Goal: Information Seeking & Learning: Learn about a topic

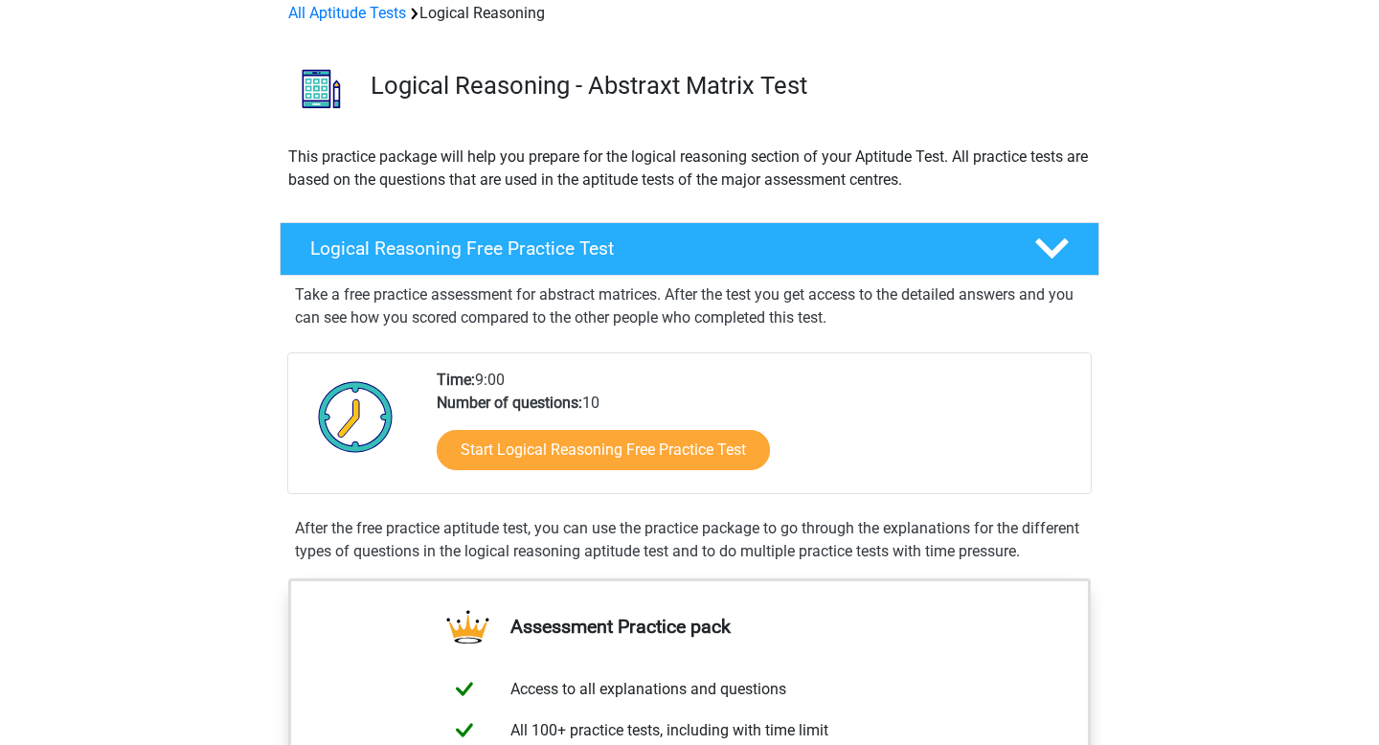
scroll to position [3, 0]
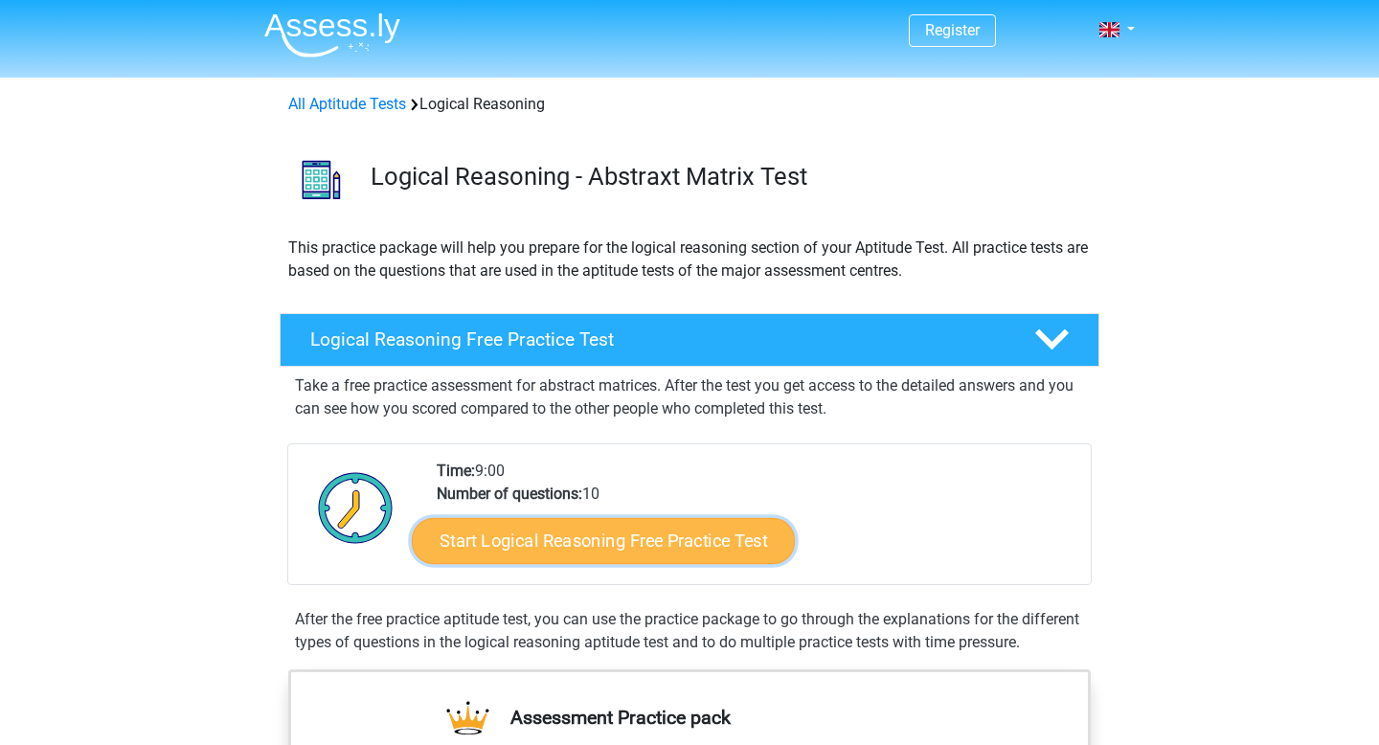
click at [614, 542] on link "Start Logical Reasoning Free Practice Test" at bounding box center [603, 540] width 383 height 46
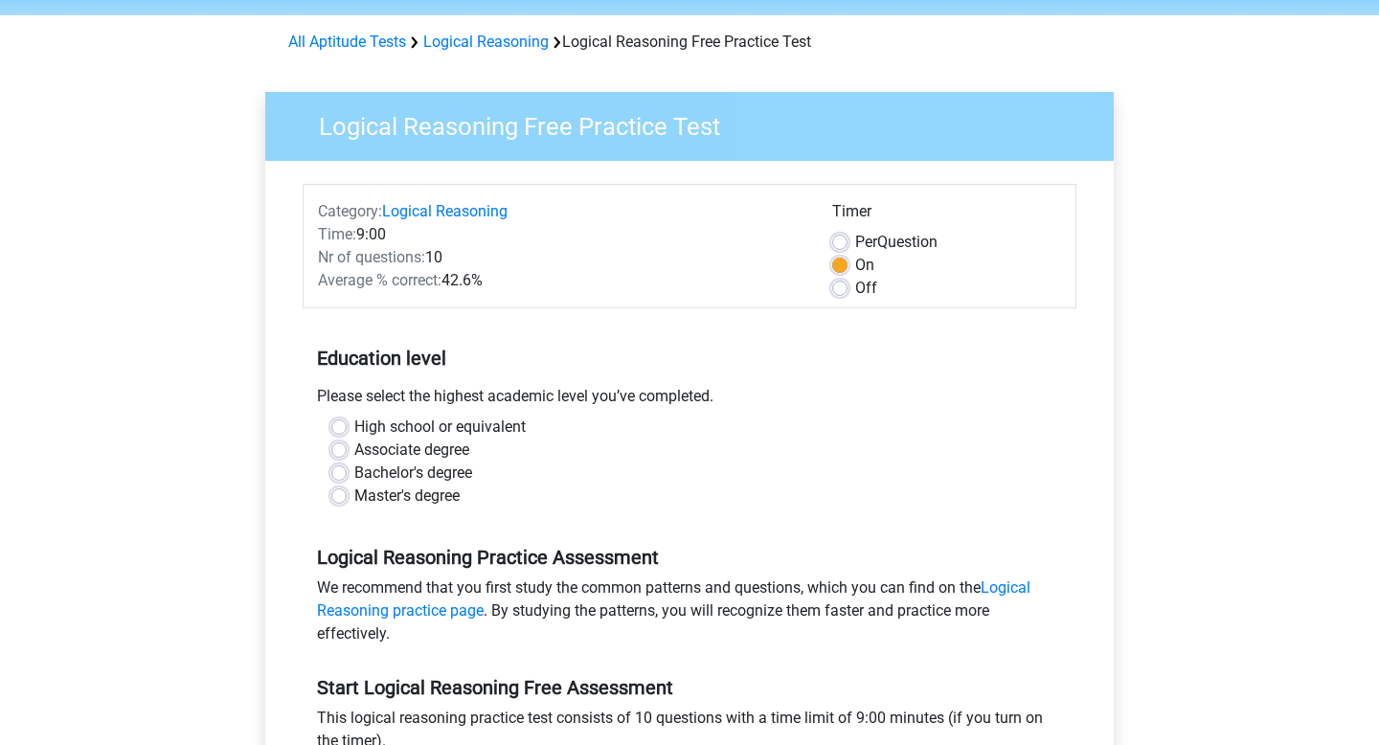
scroll to position [97, 0]
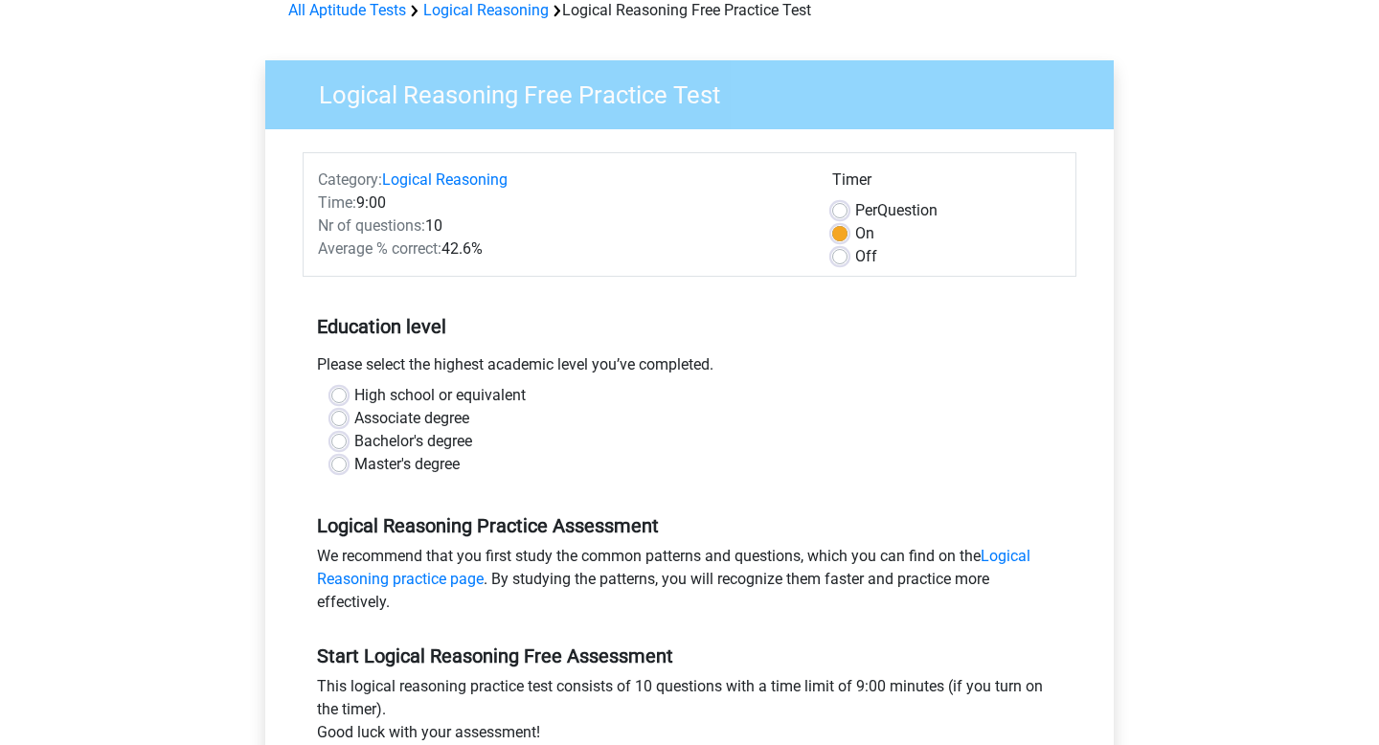
click at [354, 440] on label "Bachelor's degree" at bounding box center [413, 441] width 118 height 23
click at [338, 440] on input "Bachelor's degree" at bounding box center [338, 439] width 15 height 19
radio input "true"
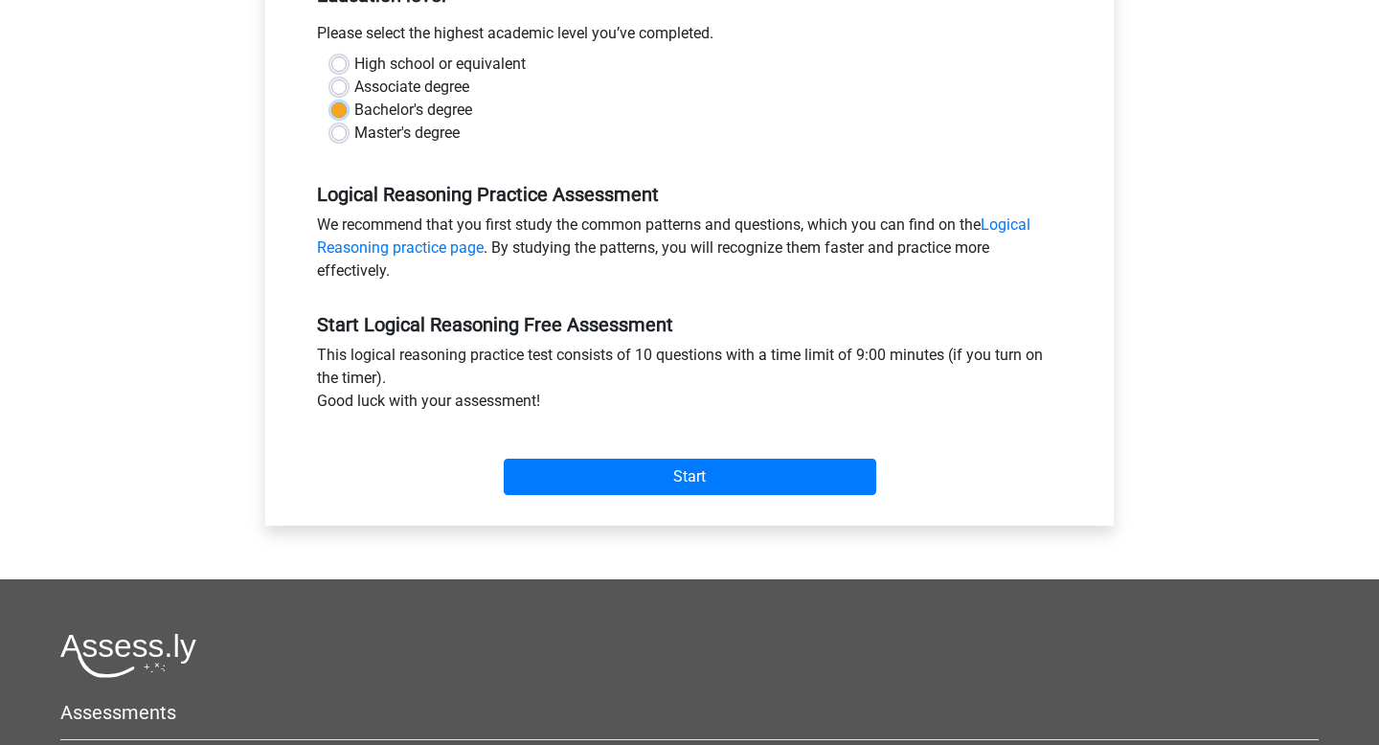
scroll to position [431, 0]
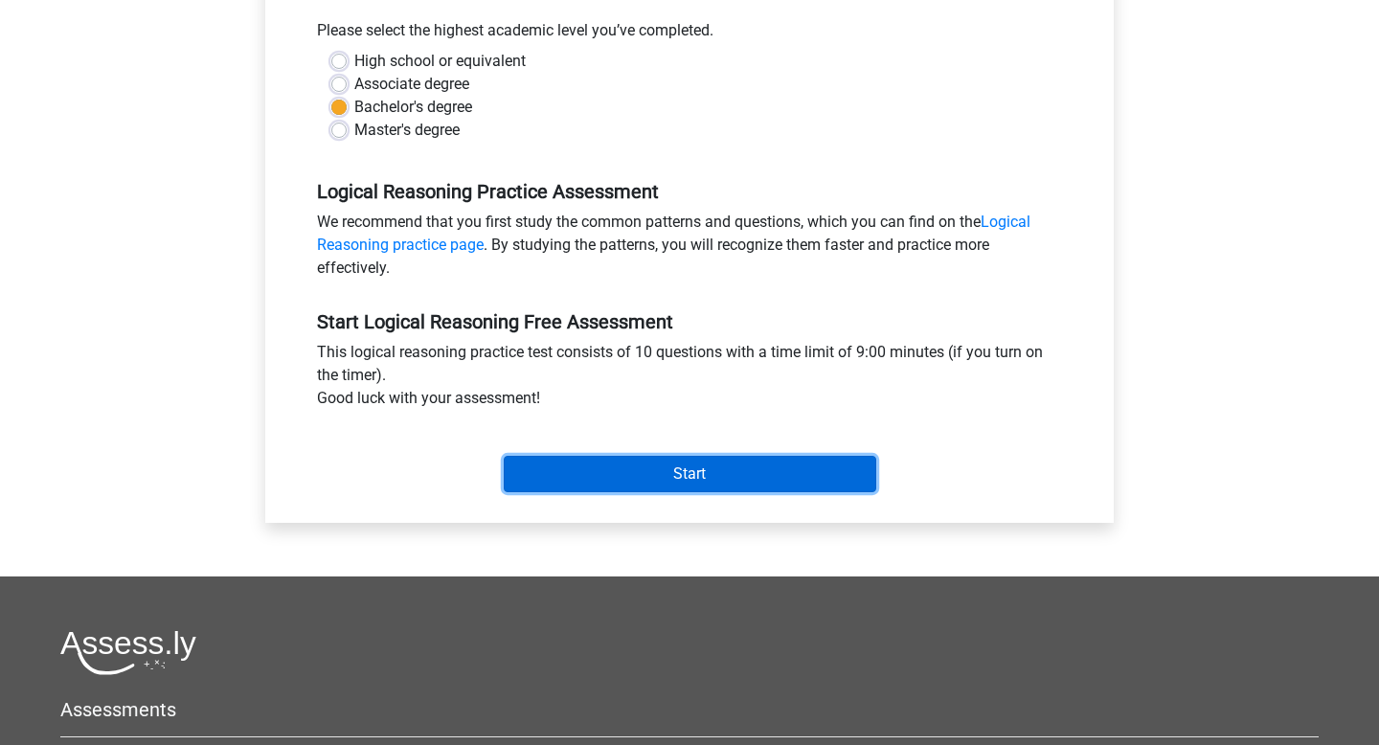
click at [593, 474] on input "Start" at bounding box center [690, 474] width 372 height 36
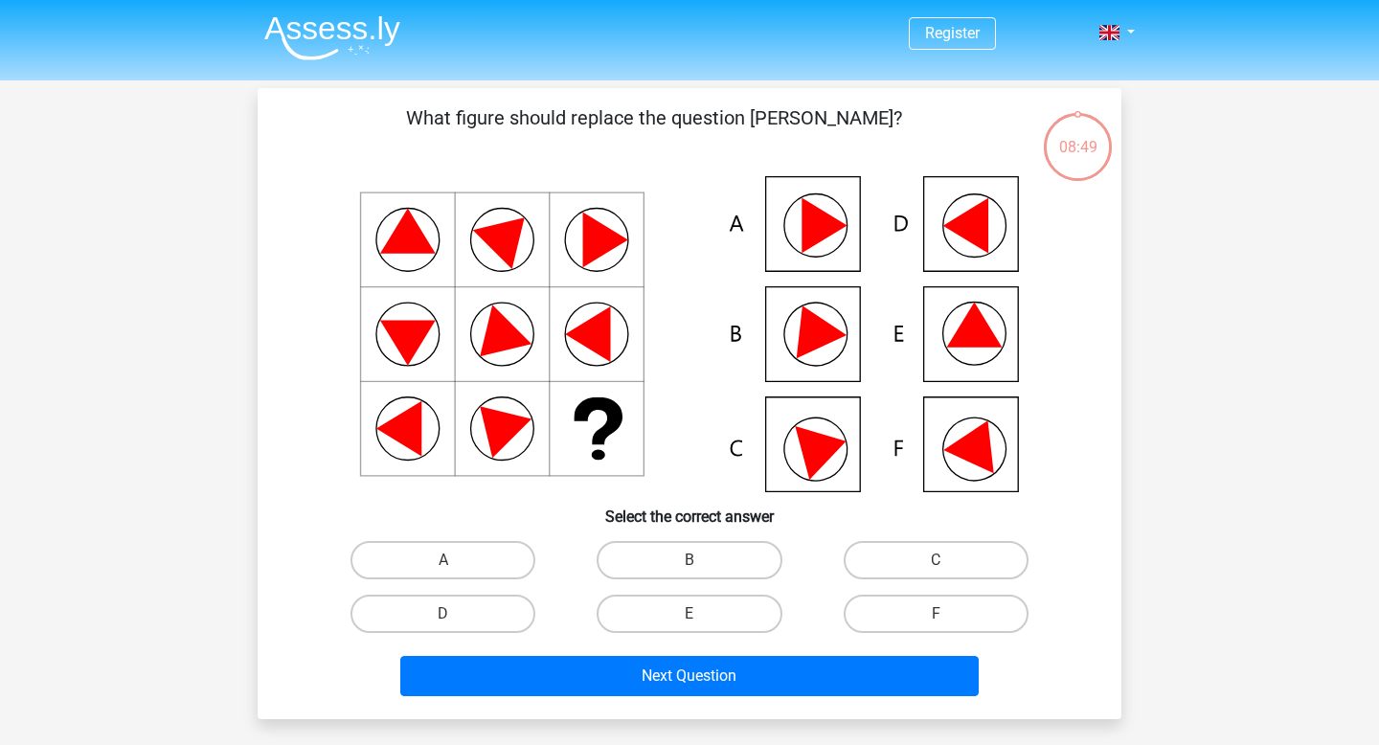
click at [967, 328] on icon at bounding box center [975, 325] width 56 height 45
click at [958, 460] on icon at bounding box center [689, 334] width 772 height 316
click at [930, 629] on label "F" at bounding box center [935, 613] width 185 height 38
click at [935, 626] on input "F" at bounding box center [941, 620] width 12 height 12
radio input "true"
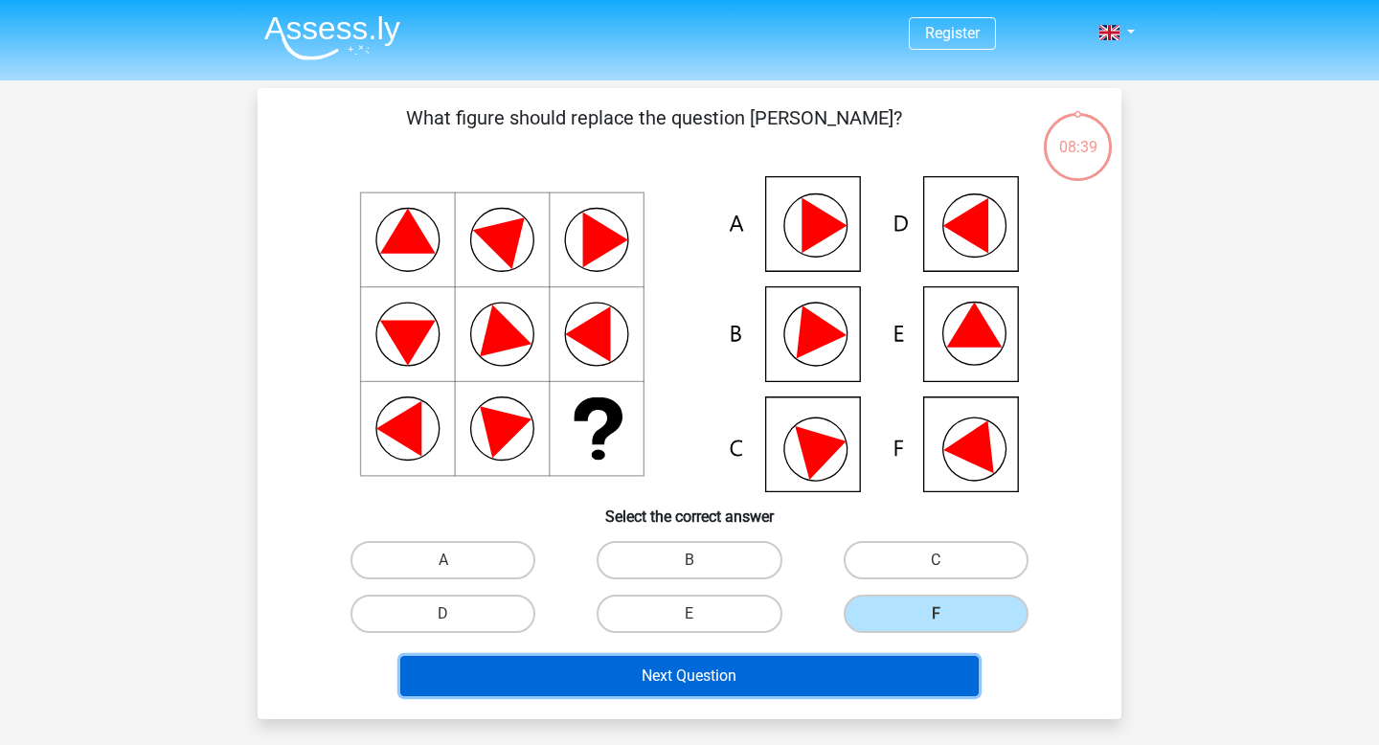
click at [774, 677] on button "Next Question" at bounding box center [689, 676] width 579 height 40
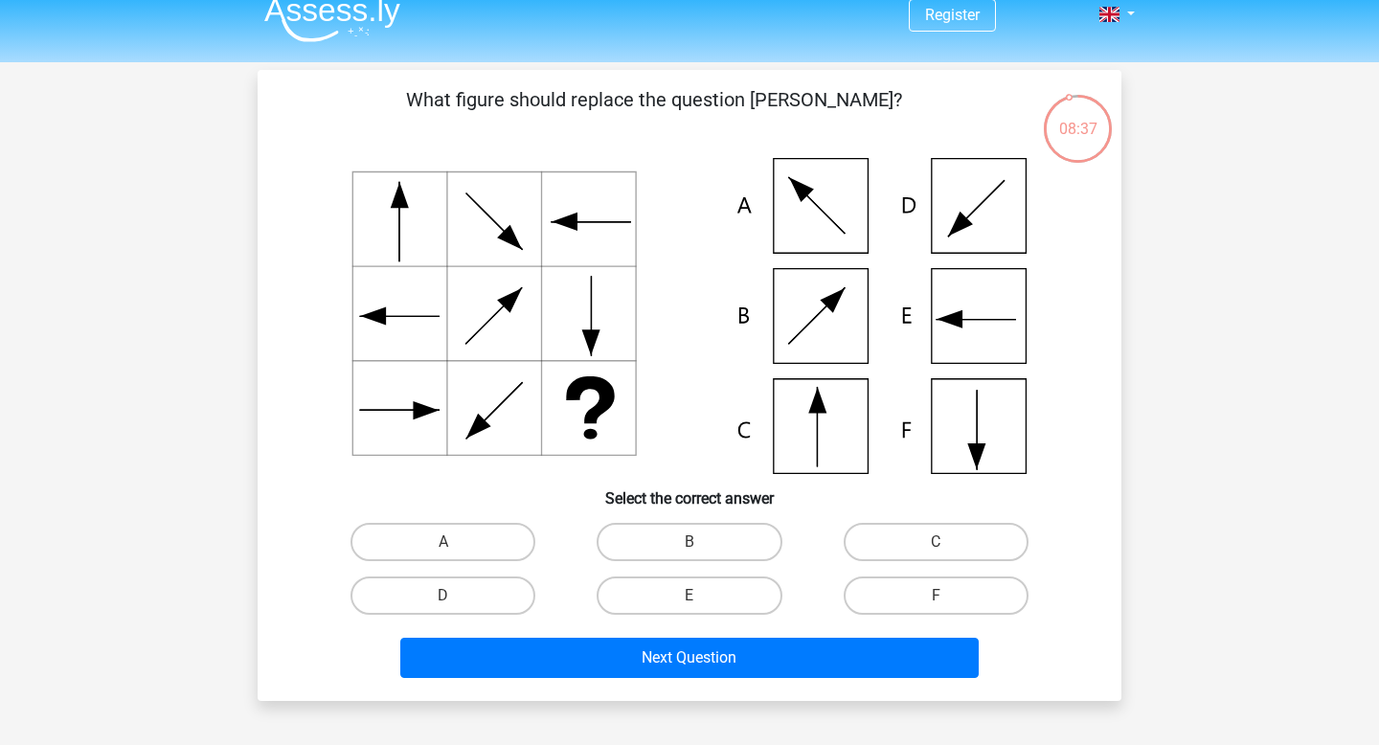
scroll to position [16, 0]
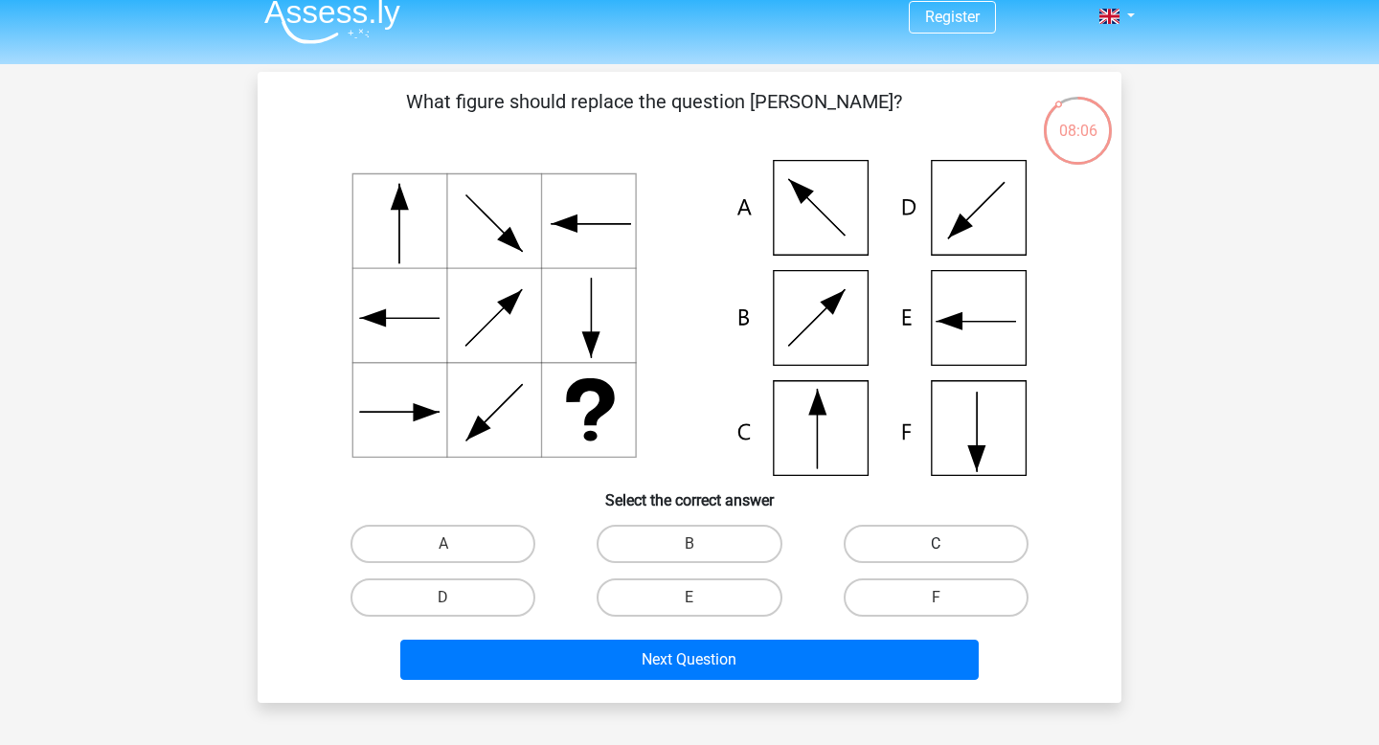
click at [923, 554] on label "C" at bounding box center [935, 544] width 185 height 38
click at [935, 554] on input "C" at bounding box center [941, 550] width 12 height 12
radio input "true"
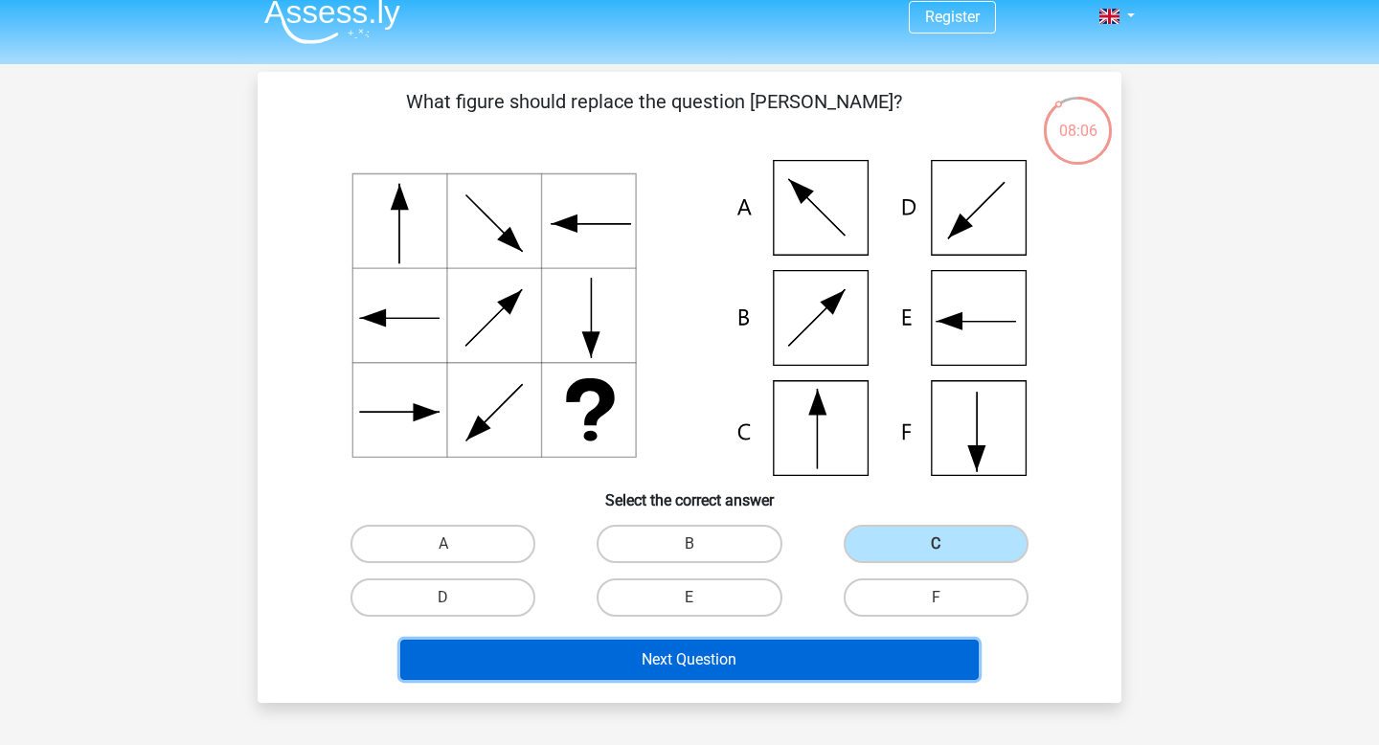
click at [780, 658] on button "Next Question" at bounding box center [689, 659] width 579 height 40
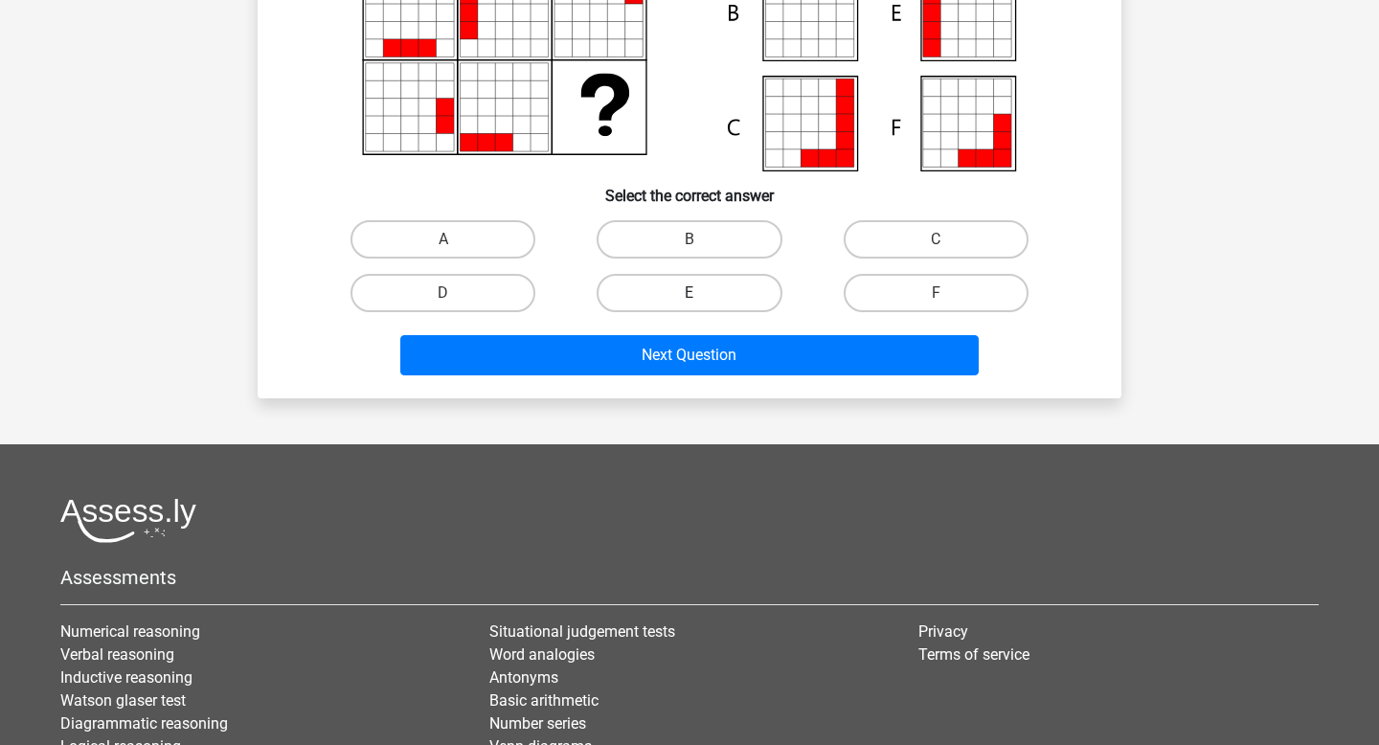
scroll to position [323, 0]
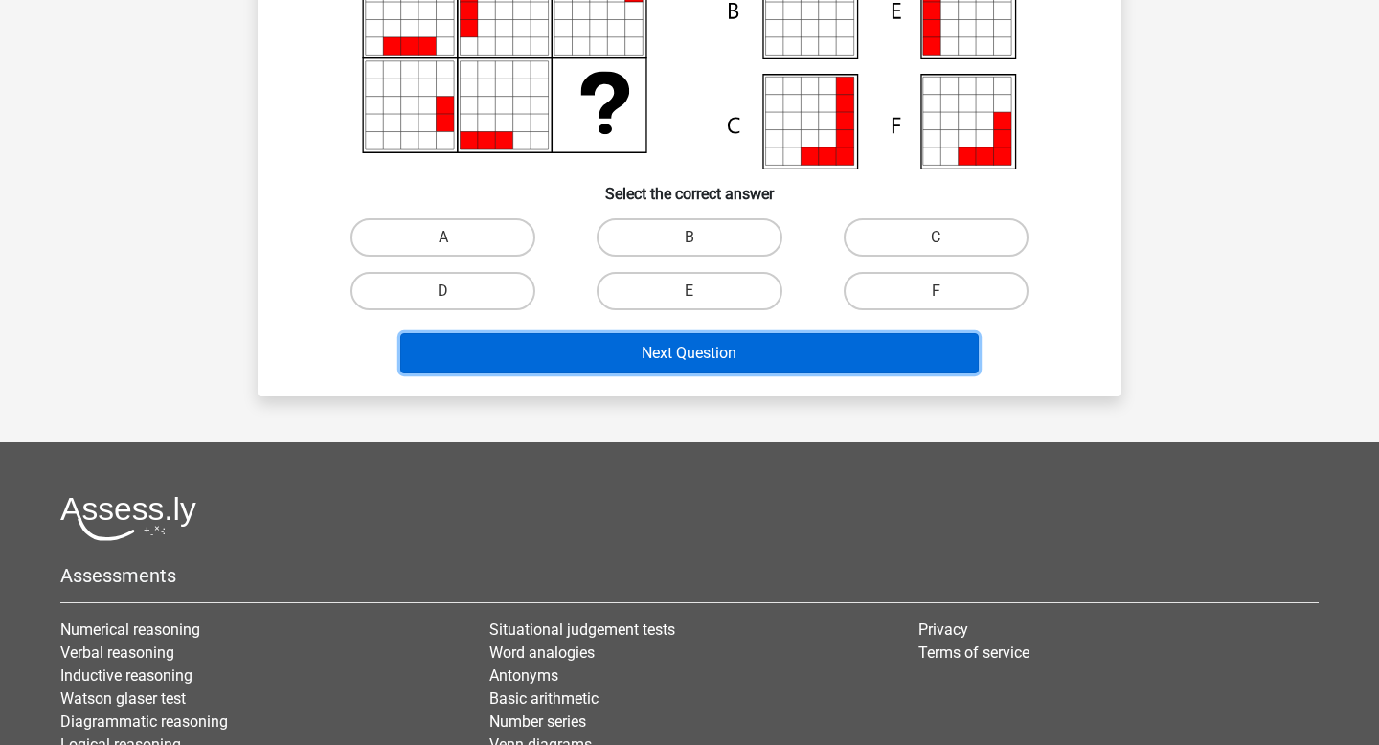
click at [635, 360] on button "Next Question" at bounding box center [689, 353] width 579 height 40
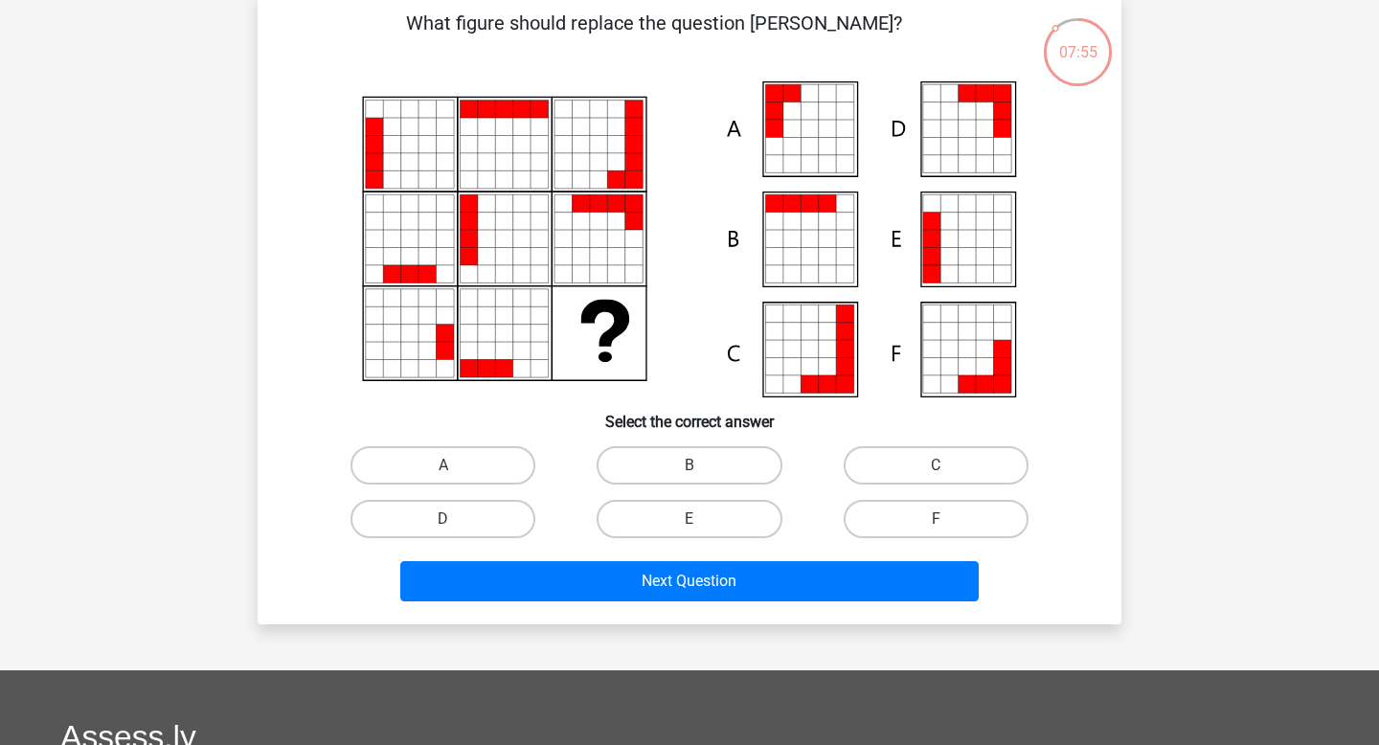
scroll to position [67, 0]
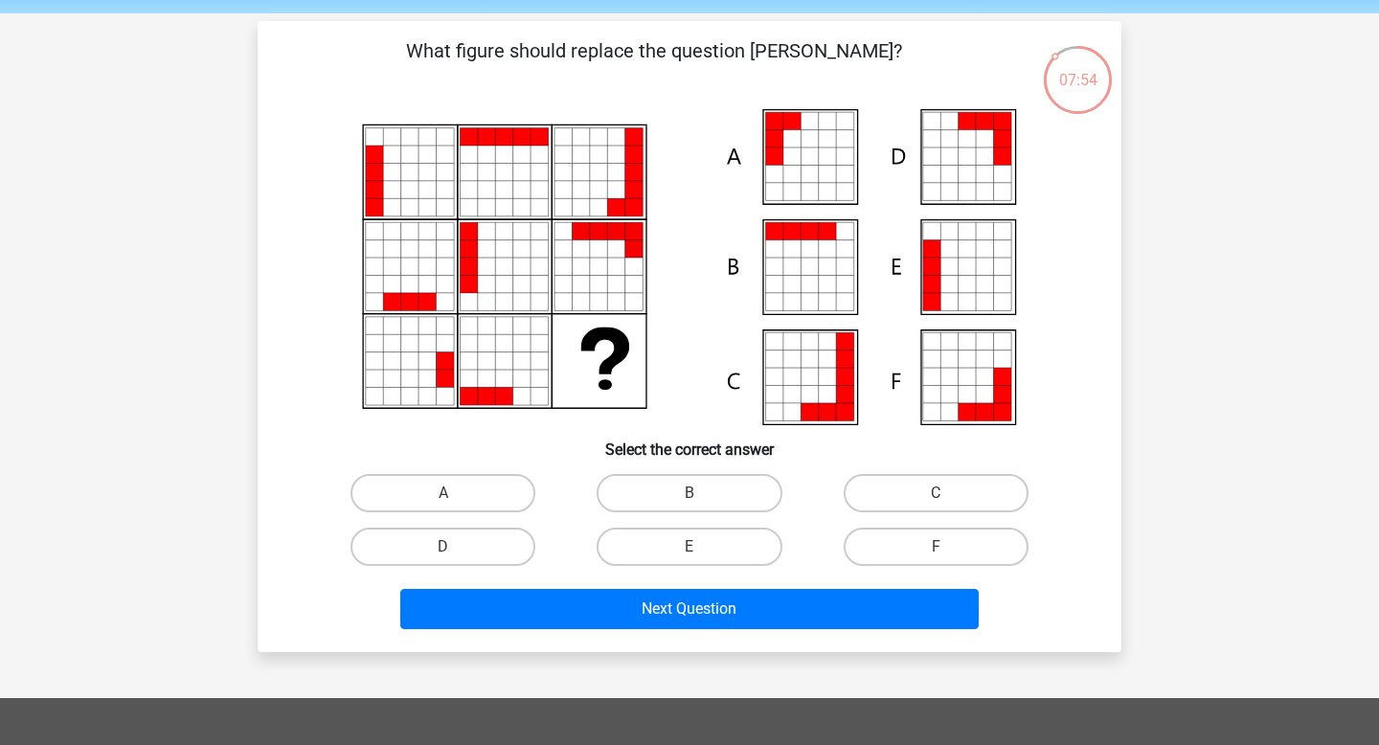
click at [291, 267] on div at bounding box center [689, 267] width 802 height 316
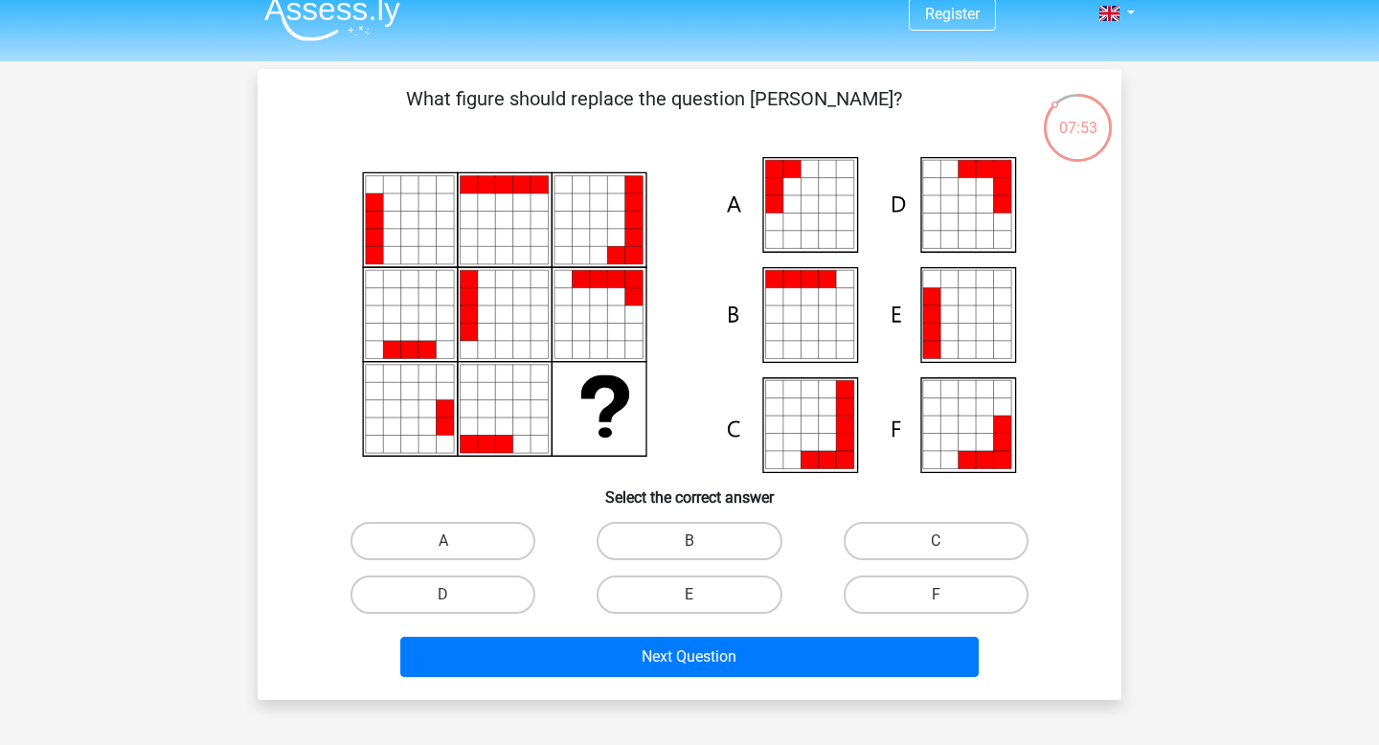
scroll to position [0, 0]
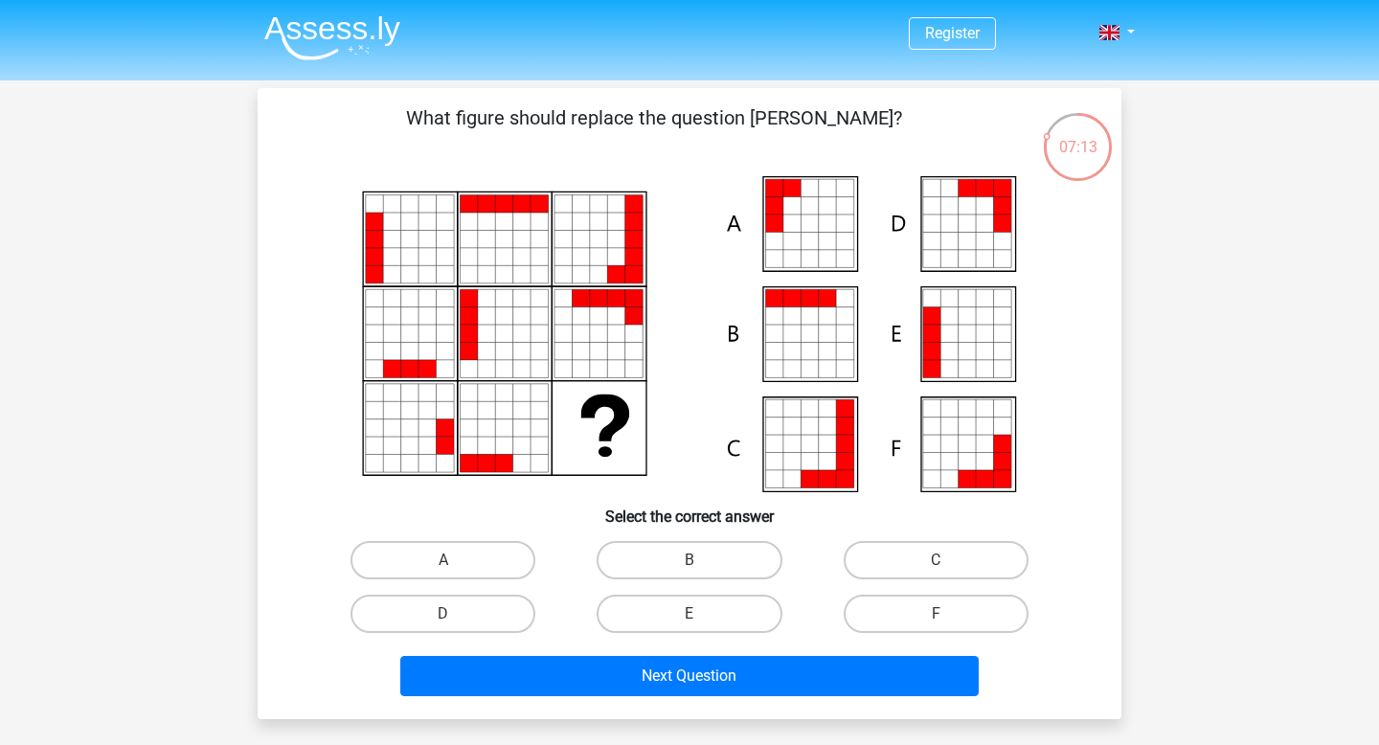
click at [955, 325] on icon at bounding box center [948, 333] width 17 height 17
click at [682, 606] on label "E" at bounding box center [688, 613] width 185 height 38
click at [689, 614] on input "E" at bounding box center [695, 620] width 12 height 12
radio input "true"
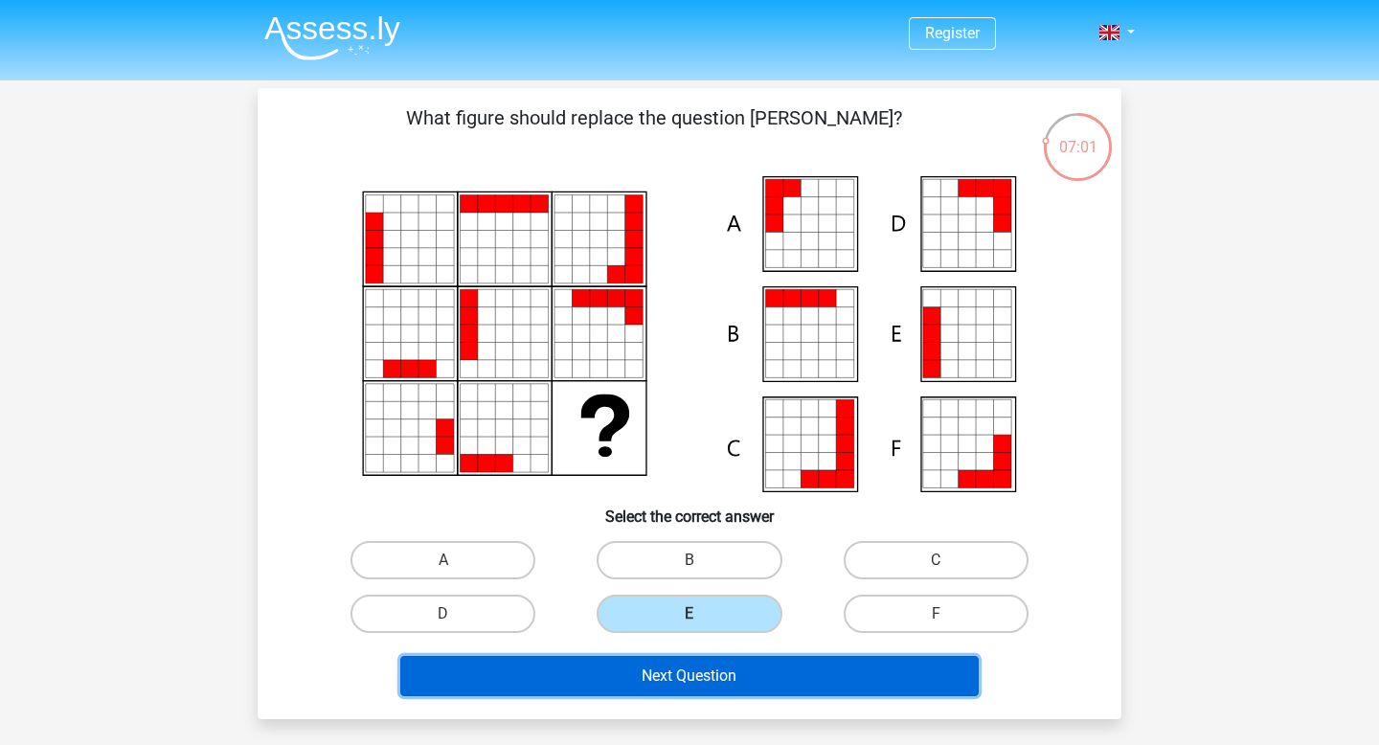
click at [630, 678] on button "Next Question" at bounding box center [689, 676] width 579 height 40
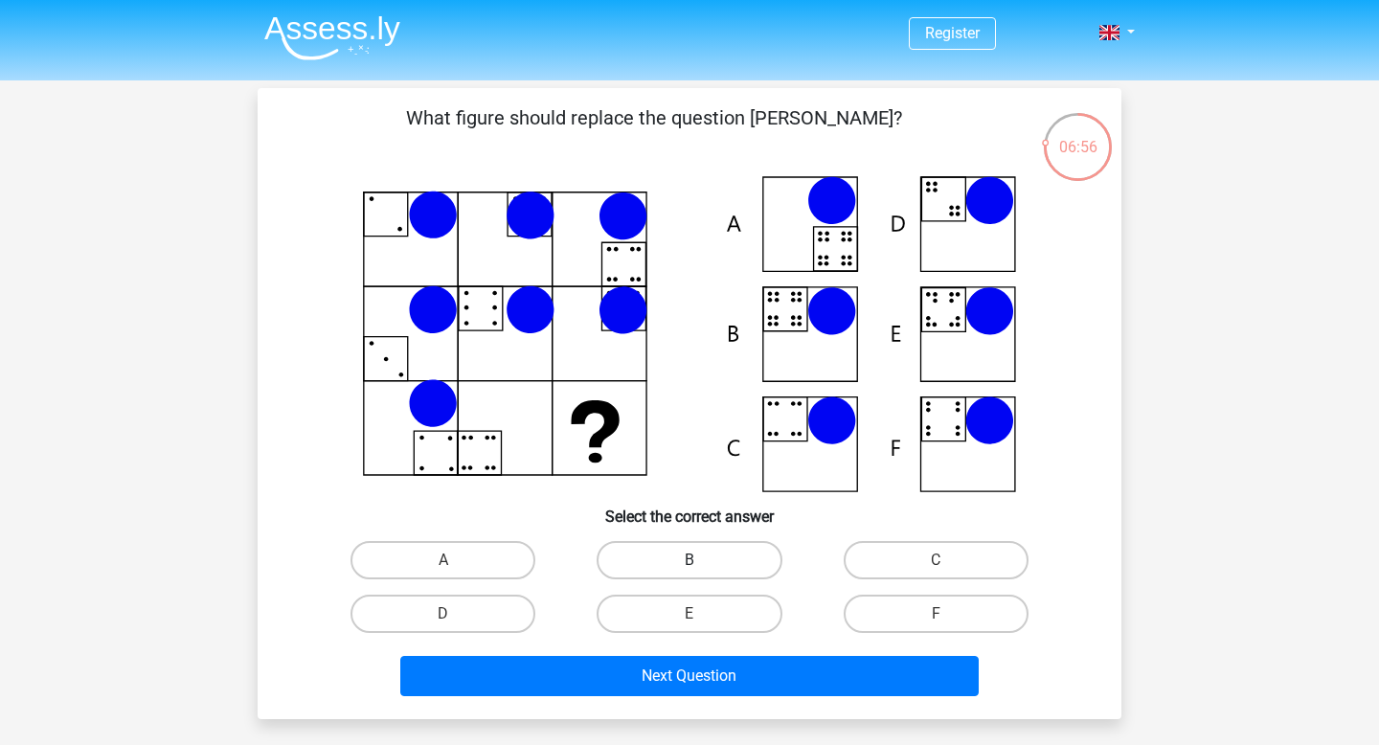
click at [647, 566] on label "B" at bounding box center [688, 560] width 185 height 38
click at [689, 566] on input "B" at bounding box center [695, 566] width 12 height 12
radio input "true"
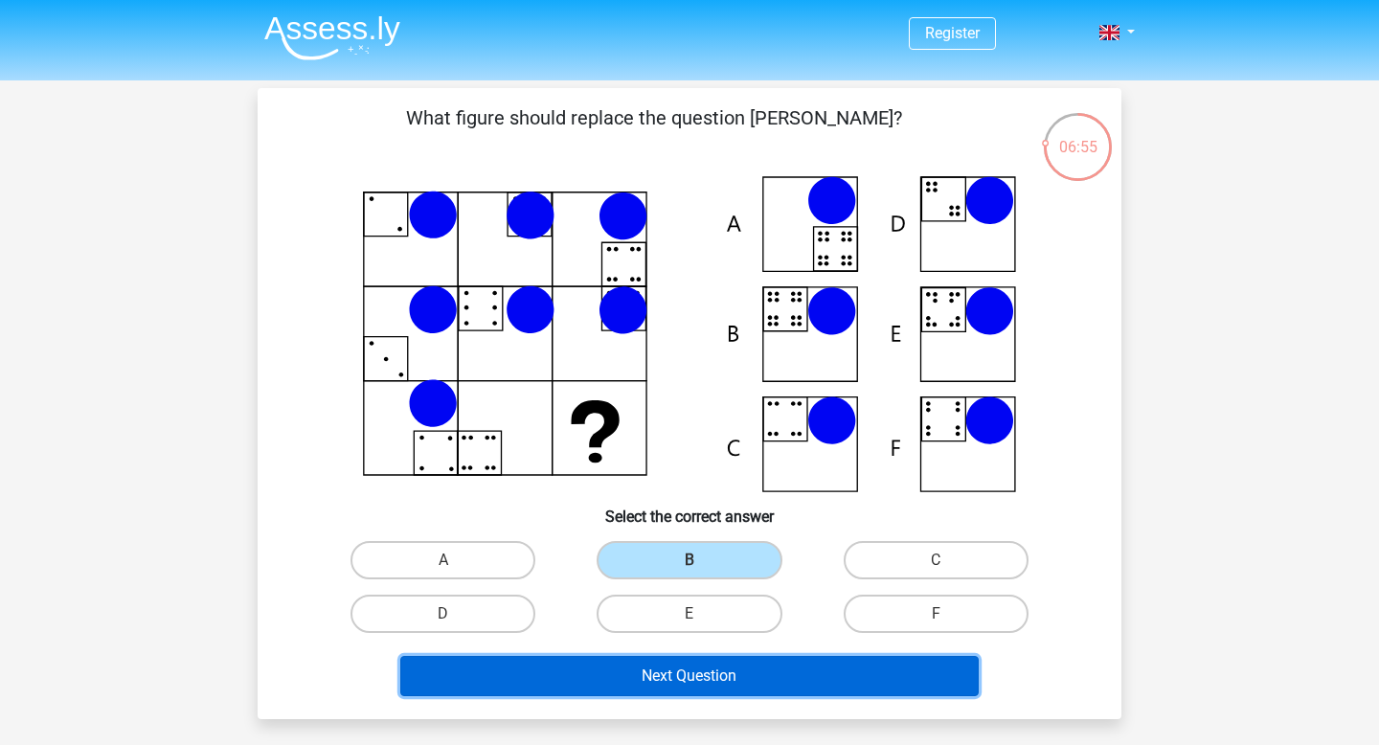
click at [610, 663] on button "Next Question" at bounding box center [689, 676] width 579 height 40
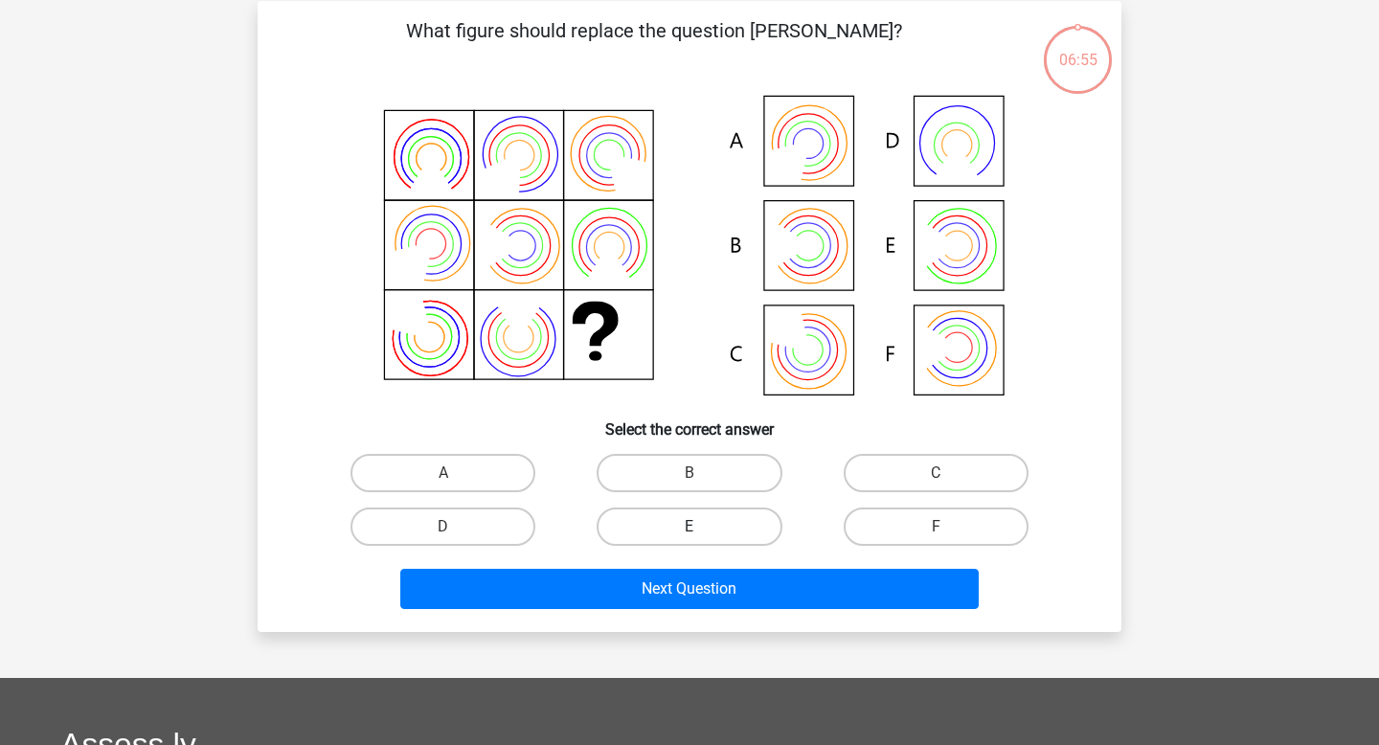
scroll to position [88, 0]
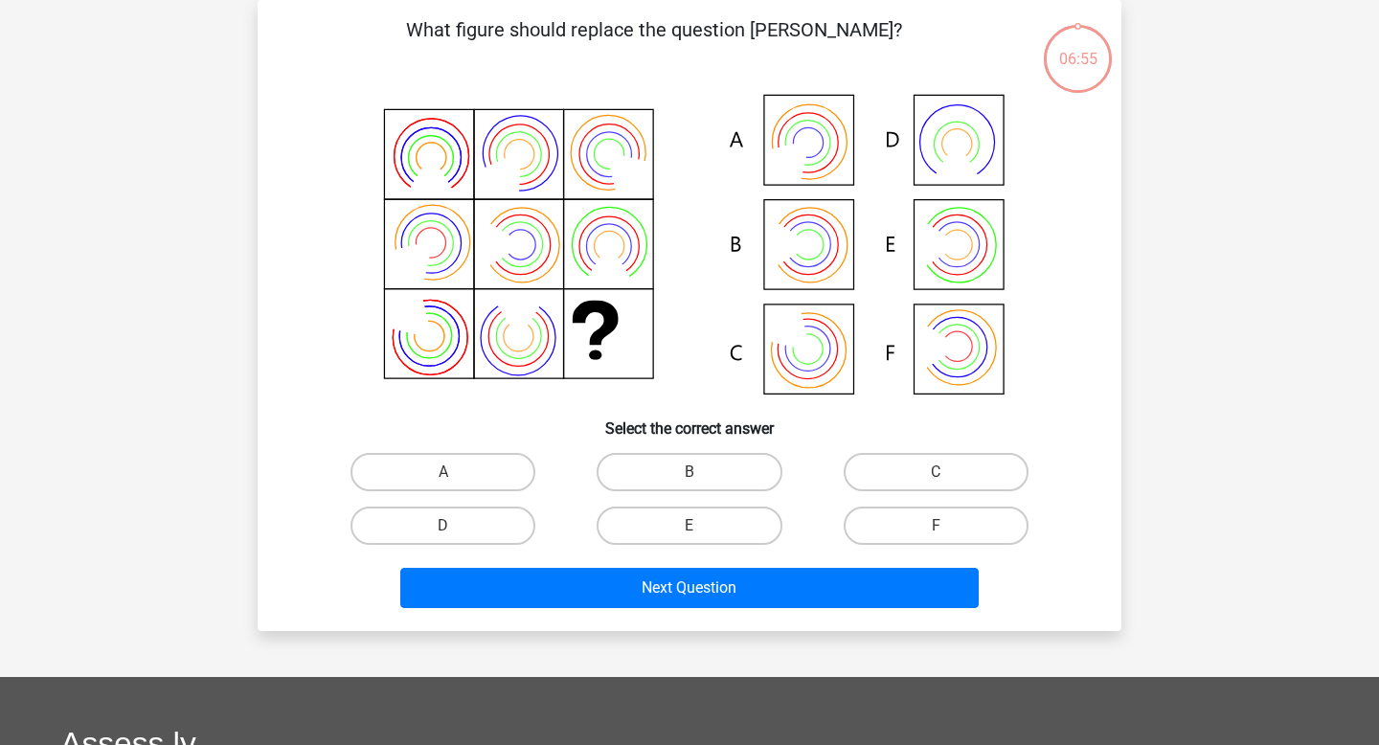
click at [693, 527] on input "E" at bounding box center [695, 532] width 12 height 12
radio input "true"
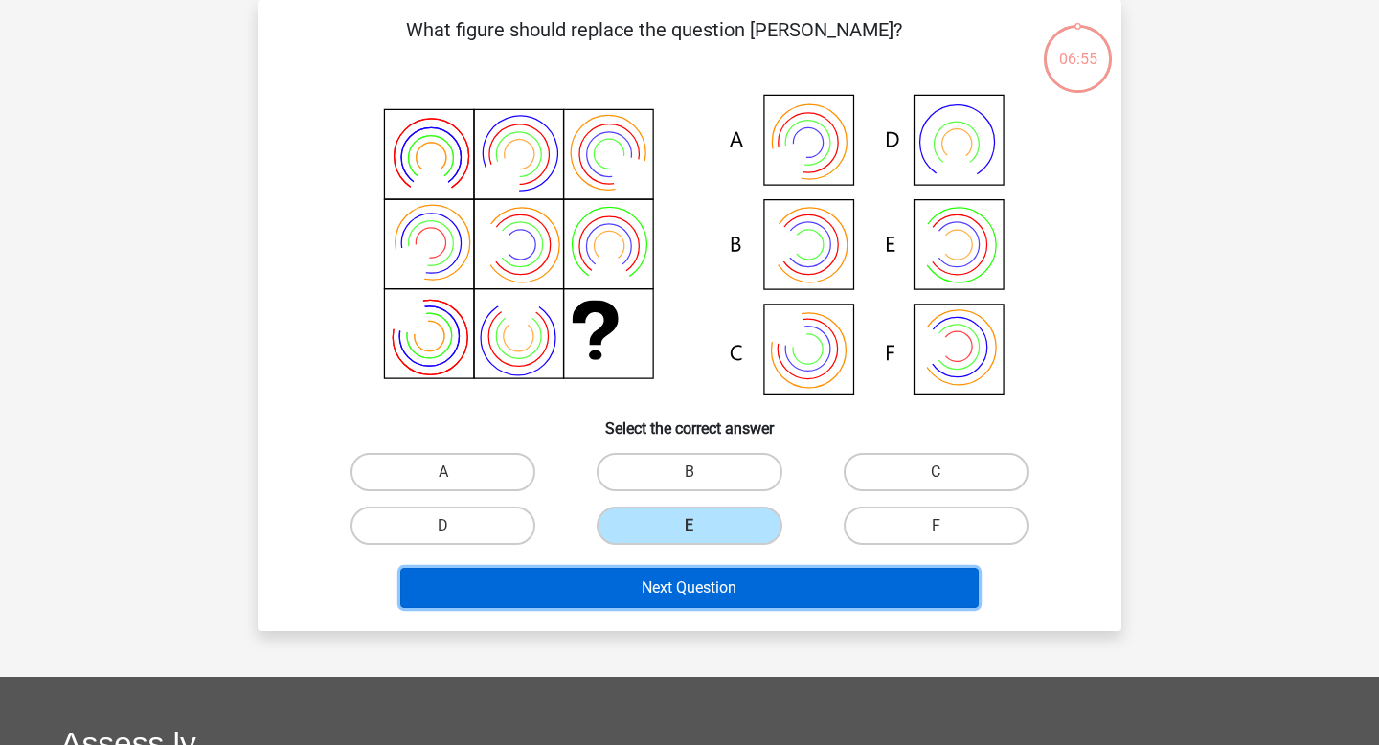
click at [642, 595] on button "Next Question" at bounding box center [689, 588] width 579 height 40
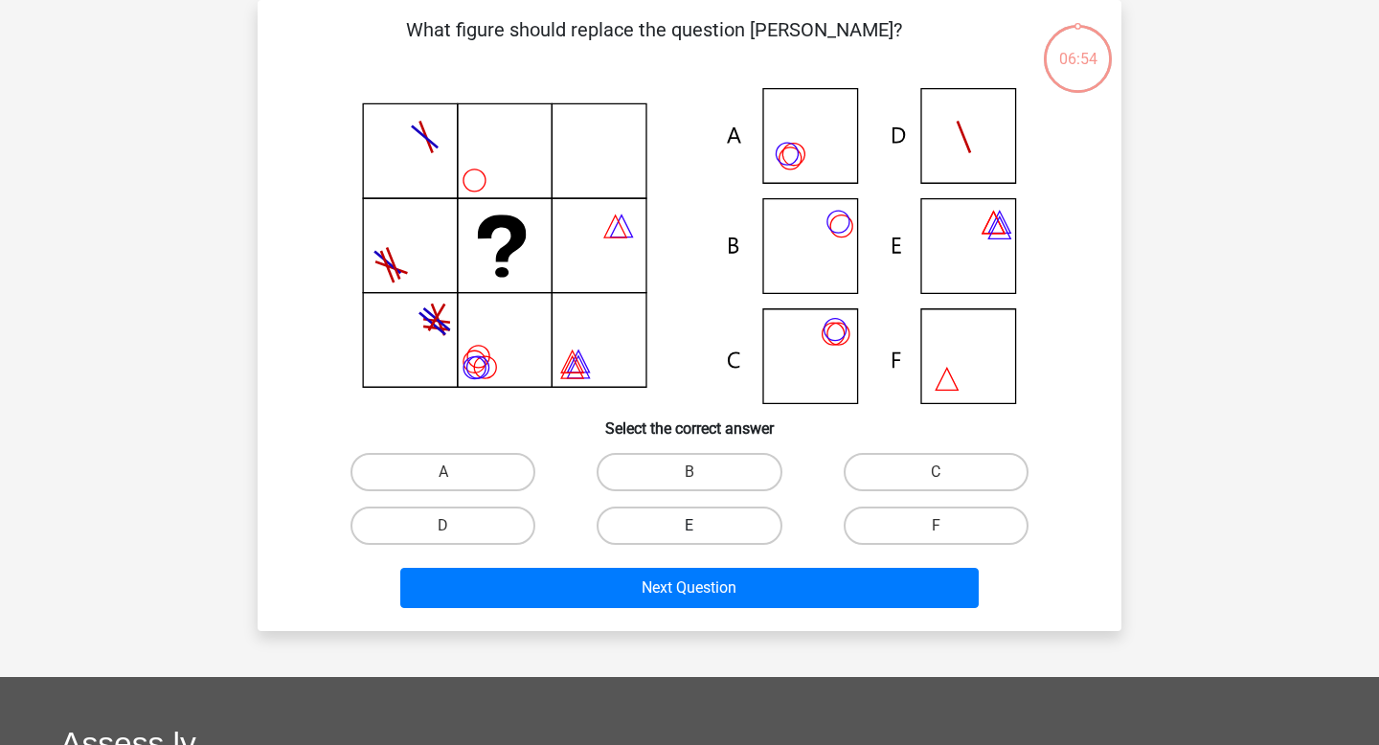
click at [666, 534] on label "E" at bounding box center [688, 525] width 185 height 38
click at [689, 534] on input "E" at bounding box center [695, 532] width 12 height 12
radio input "true"
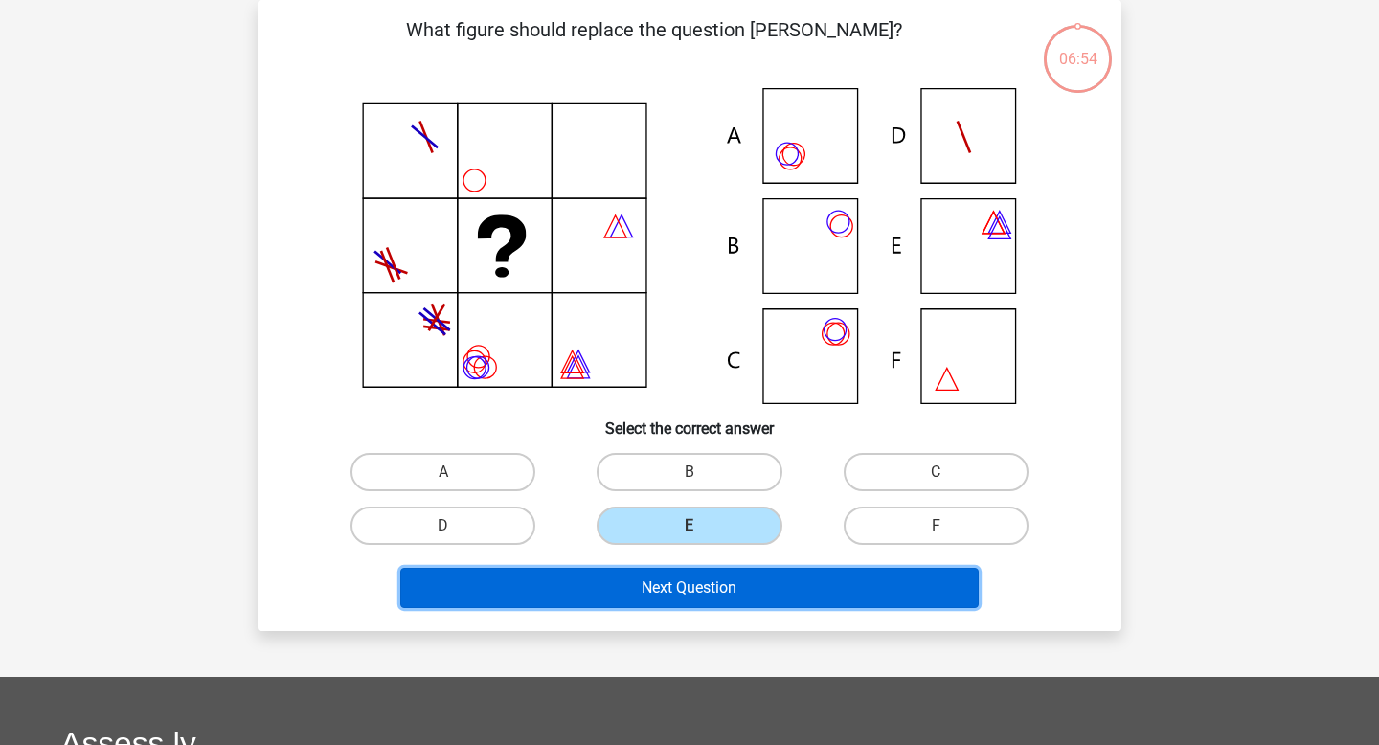
click at [639, 594] on button "Next Question" at bounding box center [689, 588] width 579 height 40
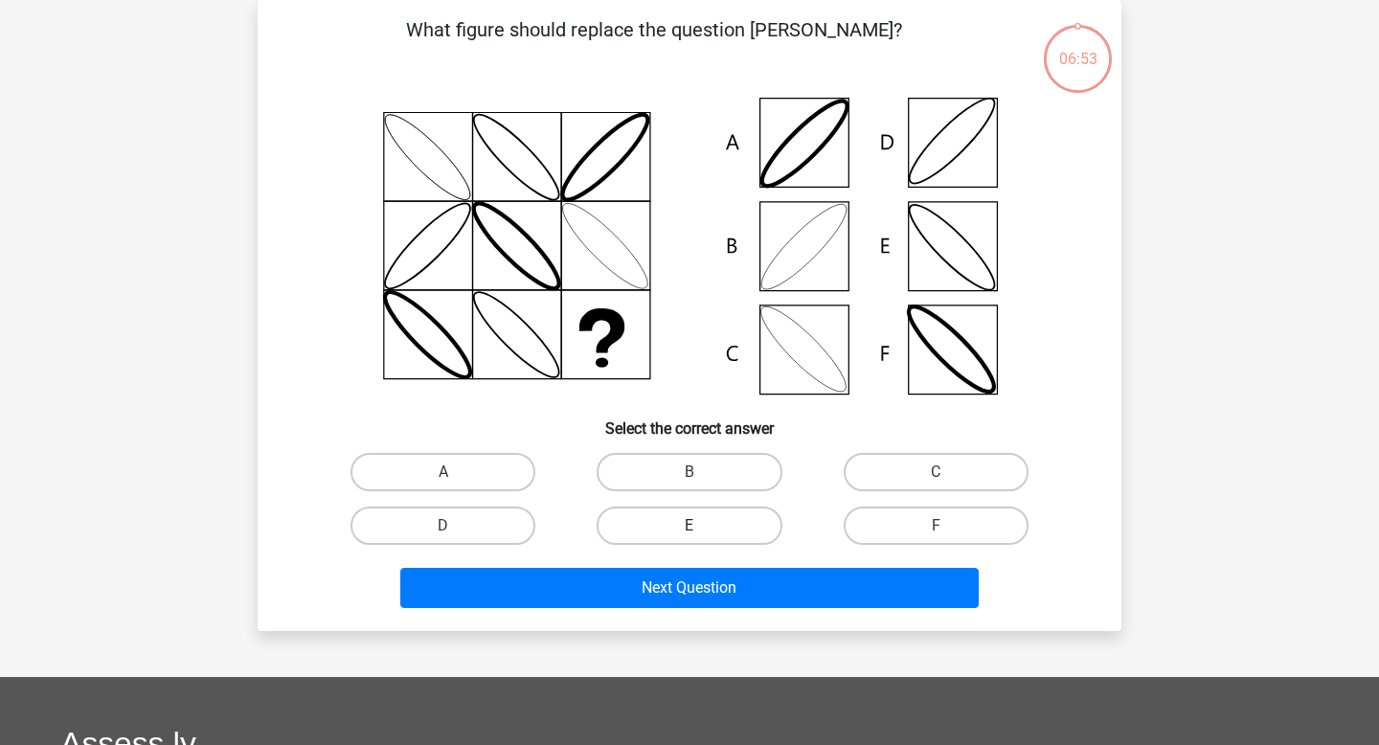
click at [680, 525] on label "E" at bounding box center [688, 525] width 185 height 38
click at [689, 526] on input "E" at bounding box center [695, 532] width 12 height 12
radio input "true"
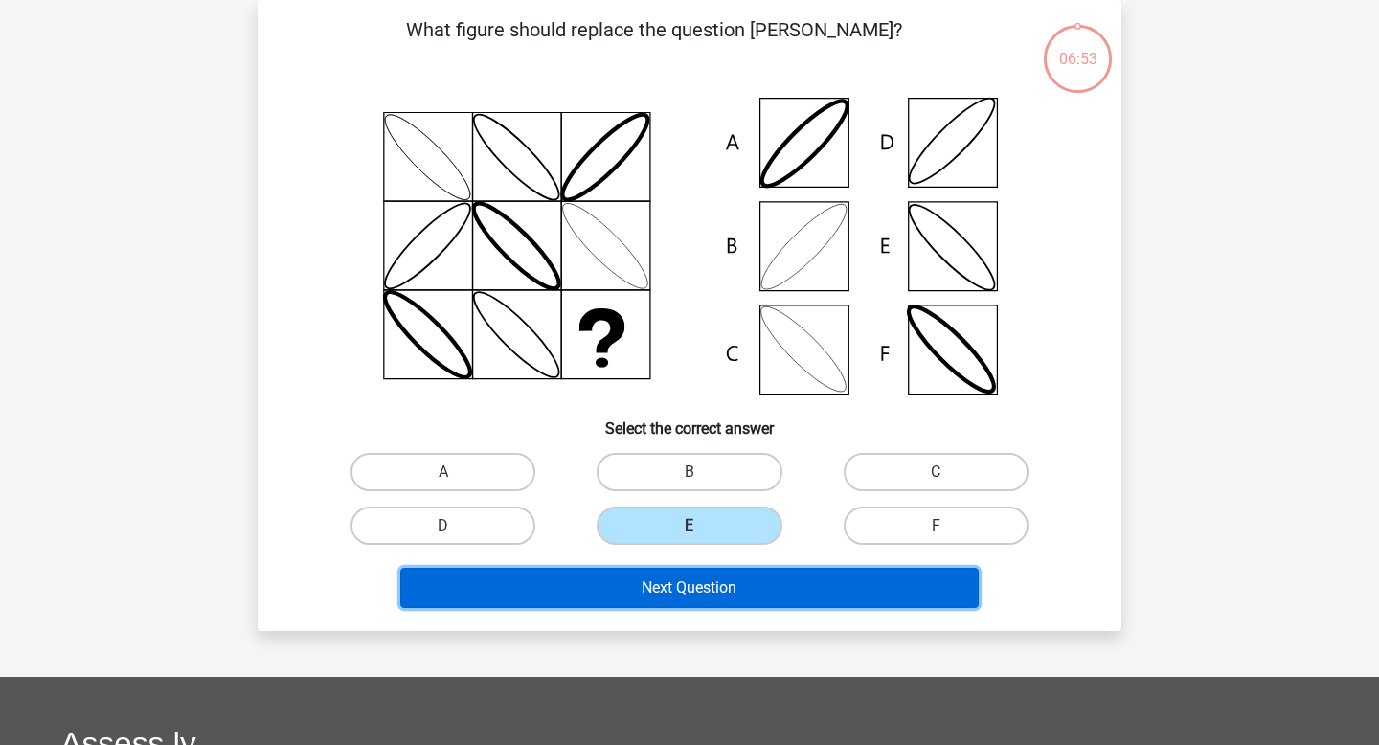
click at [644, 574] on button "Next Question" at bounding box center [689, 588] width 579 height 40
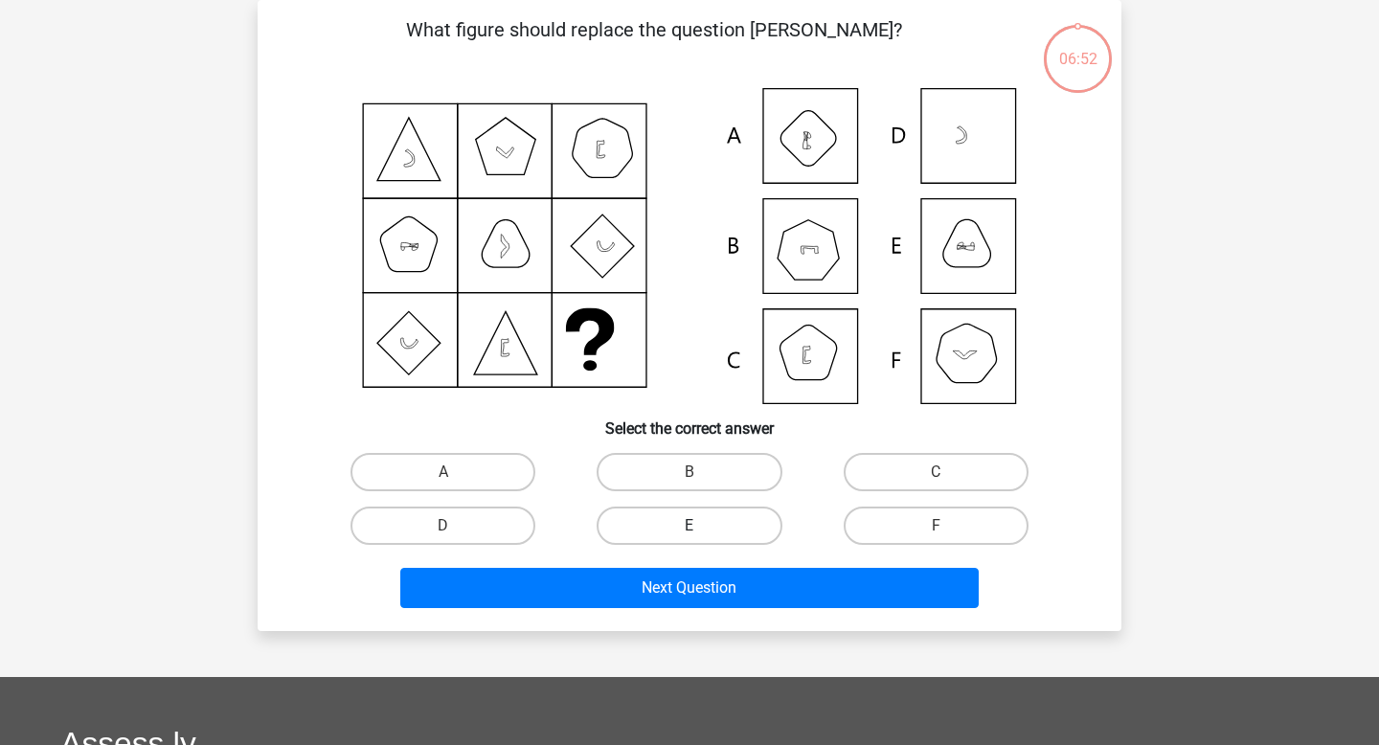
click at [685, 518] on label "E" at bounding box center [688, 525] width 185 height 38
click at [689, 526] on input "E" at bounding box center [695, 532] width 12 height 12
radio input "true"
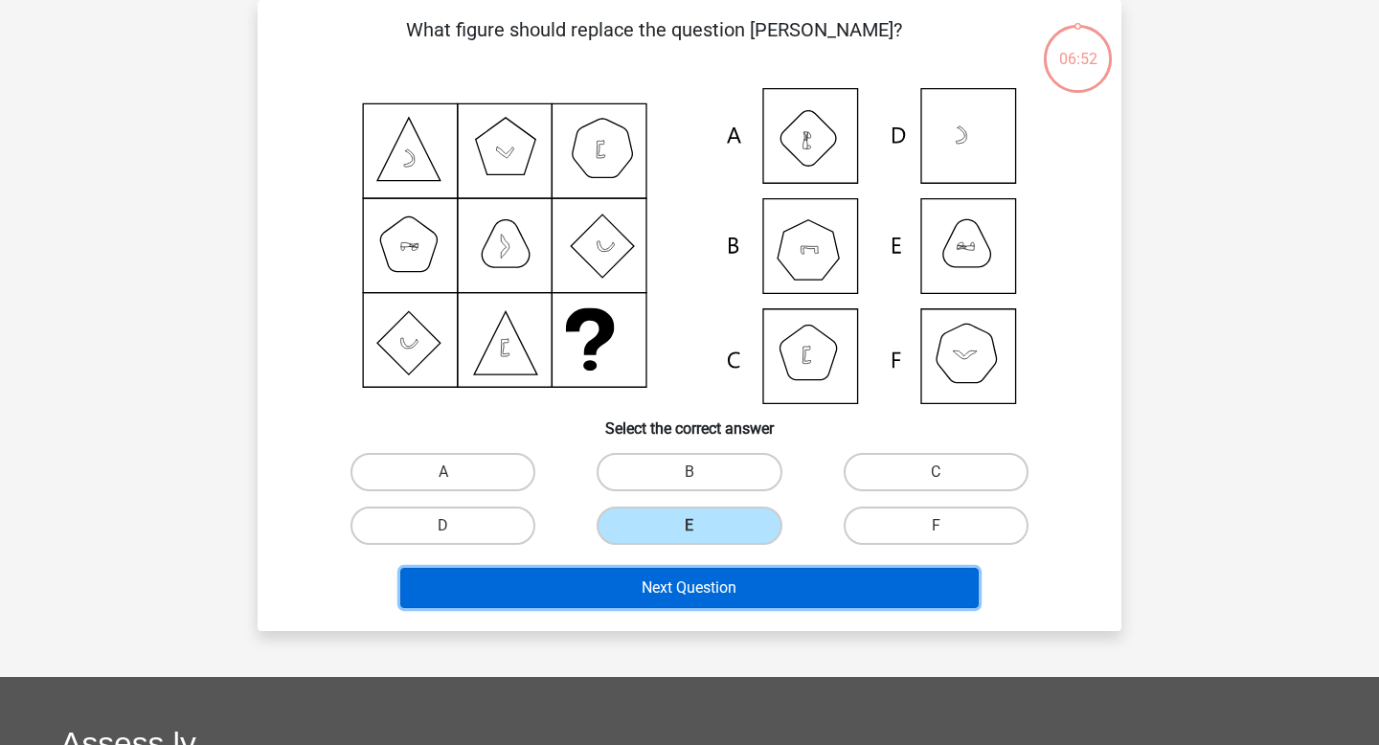
click at [638, 572] on button "Next Question" at bounding box center [689, 588] width 579 height 40
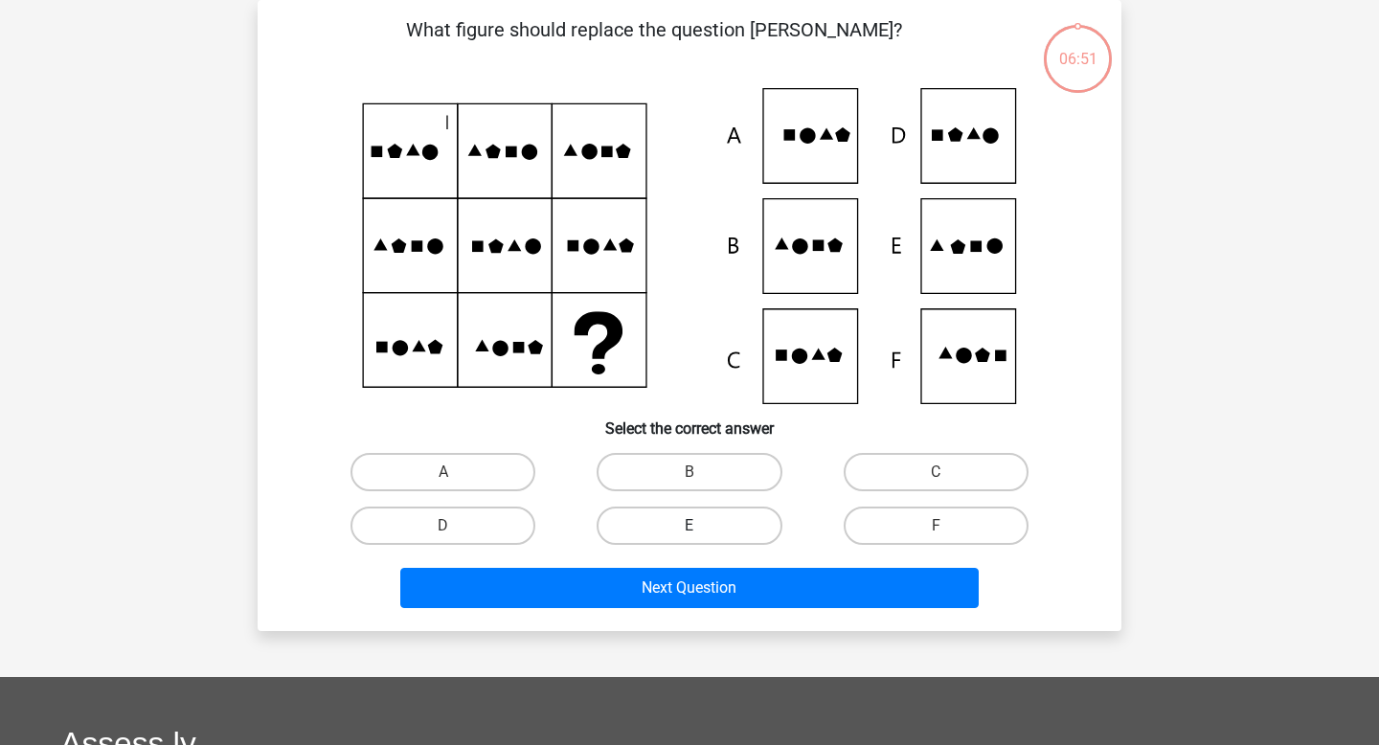
click at [678, 524] on label "E" at bounding box center [688, 525] width 185 height 38
click at [689, 526] on input "E" at bounding box center [695, 532] width 12 height 12
radio input "true"
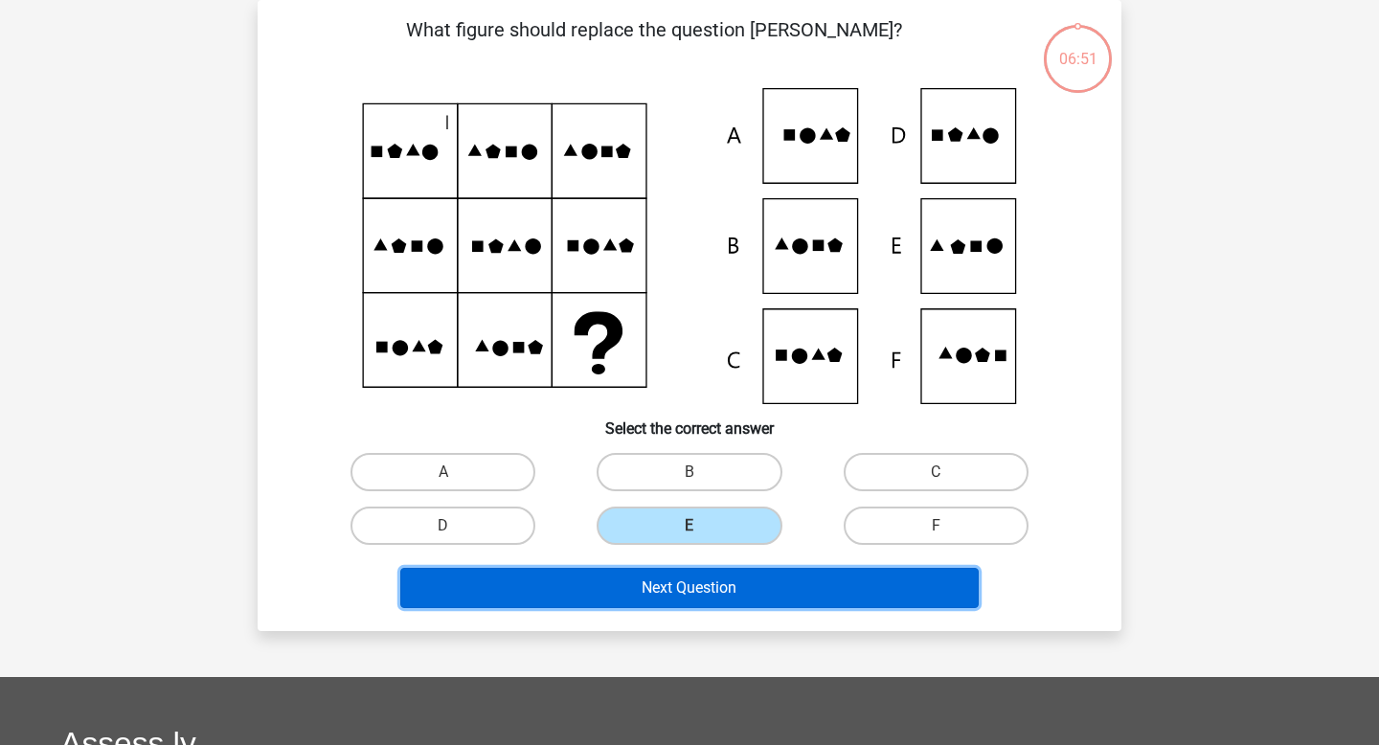
click at [639, 578] on button "Next Question" at bounding box center [689, 588] width 579 height 40
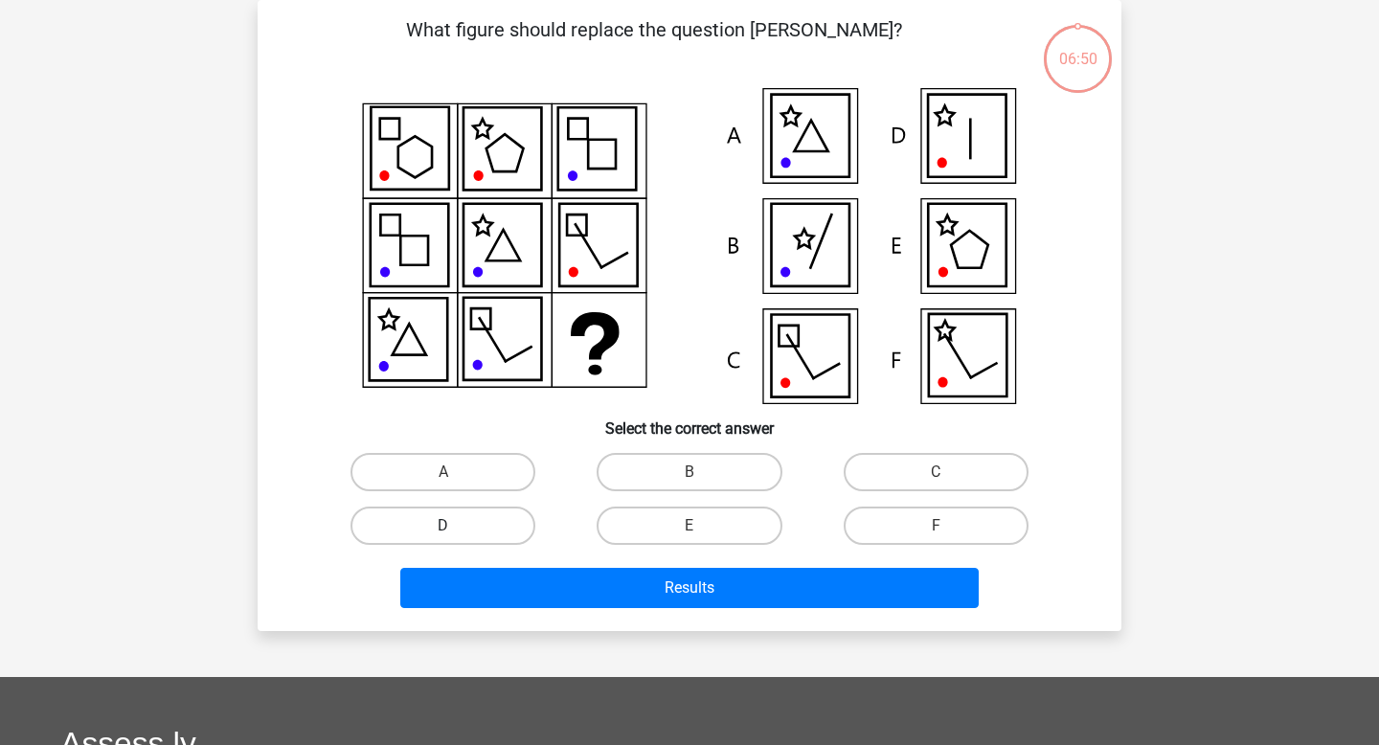
click at [454, 507] on label "D" at bounding box center [442, 525] width 185 height 38
click at [454, 526] on input "D" at bounding box center [449, 532] width 12 height 12
radio input "true"
click at [485, 549] on div "D" at bounding box center [443, 526] width 246 height 54
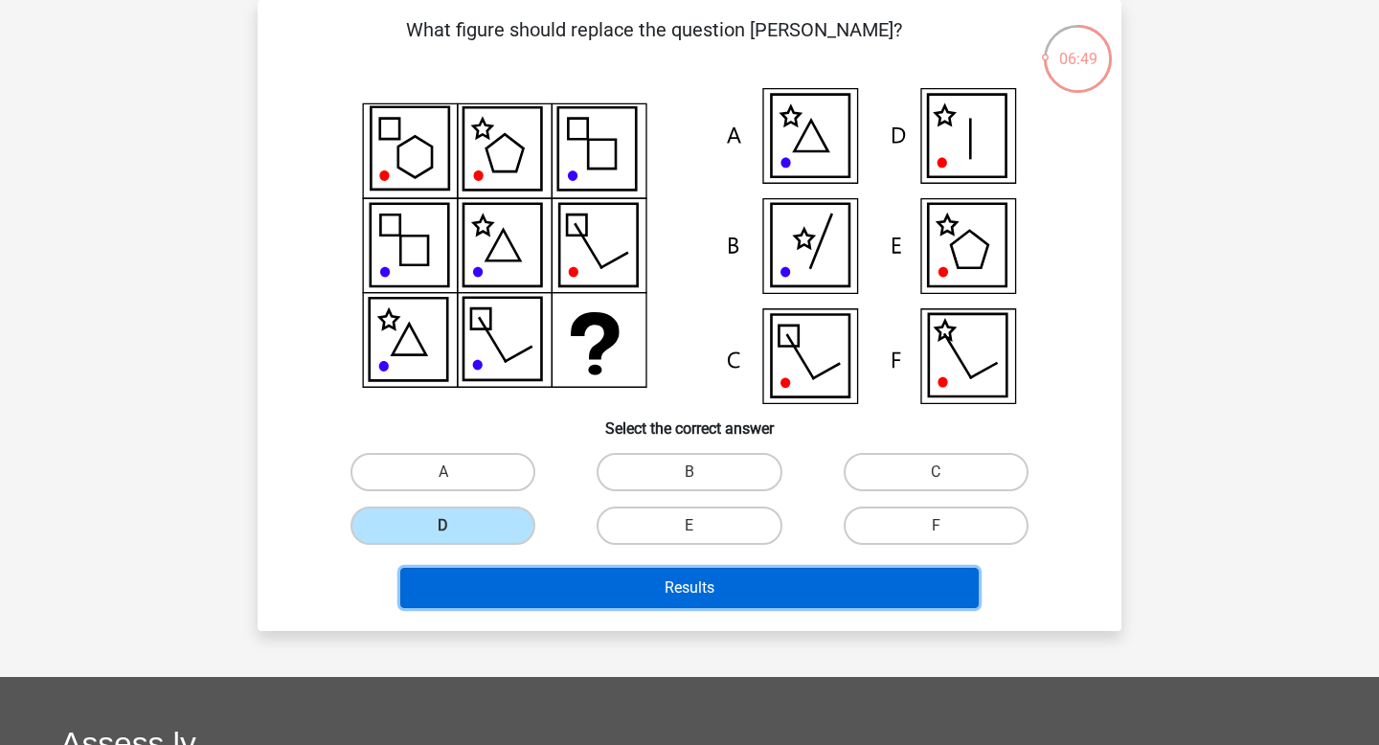
click at [496, 575] on button "Results" at bounding box center [689, 588] width 579 height 40
